Goal: Transaction & Acquisition: Download file/media

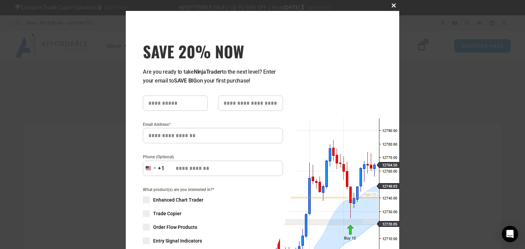
type input "**********"
click at [391, 5] on span "SAVE 20% NOW popup" at bounding box center [393, 5] width 11 height 4
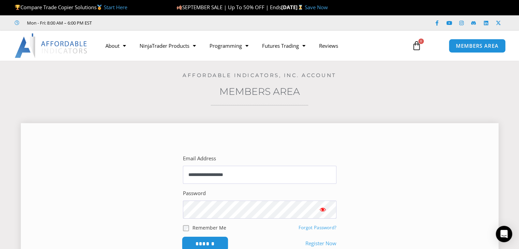
click at [202, 242] on input "******" at bounding box center [205, 244] width 47 height 15
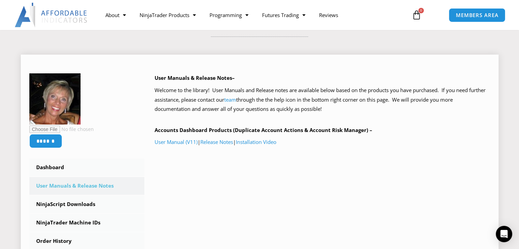
scroll to position [68, 0]
click at [169, 142] on link "User Manual (V11)" at bounding box center [176, 142] width 43 height 7
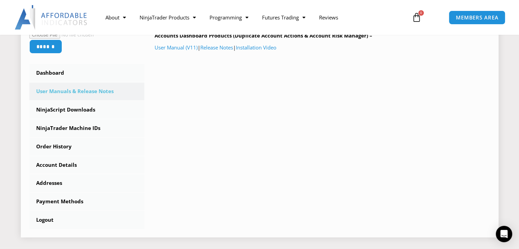
scroll to position [171, 0]
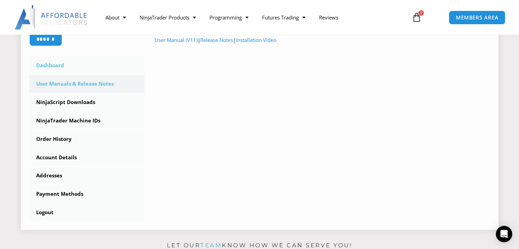
click at [58, 65] on link "Dashboard" at bounding box center [86, 66] width 115 height 18
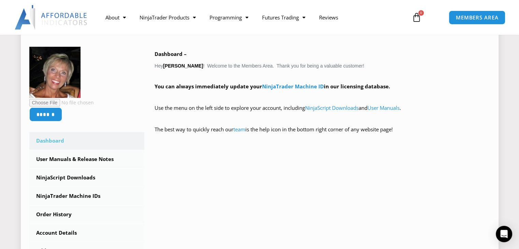
scroll to position [102, 0]
click at [72, 178] on link "NinjaScript Downloads" at bounding box center [86, 178] width 115 height 18
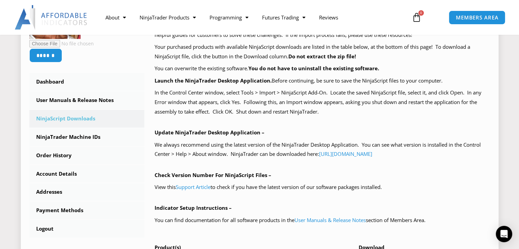
scroll to position [239, 0]
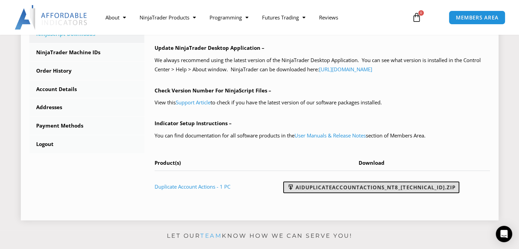
click at [369, 188] on link "AIDuplicateAccountActions_NT8_25.9.24.1.zip" at bounding box center [371, 188] width 176 height 12
